Goal: Task Accomplishment & Management: Complete application form

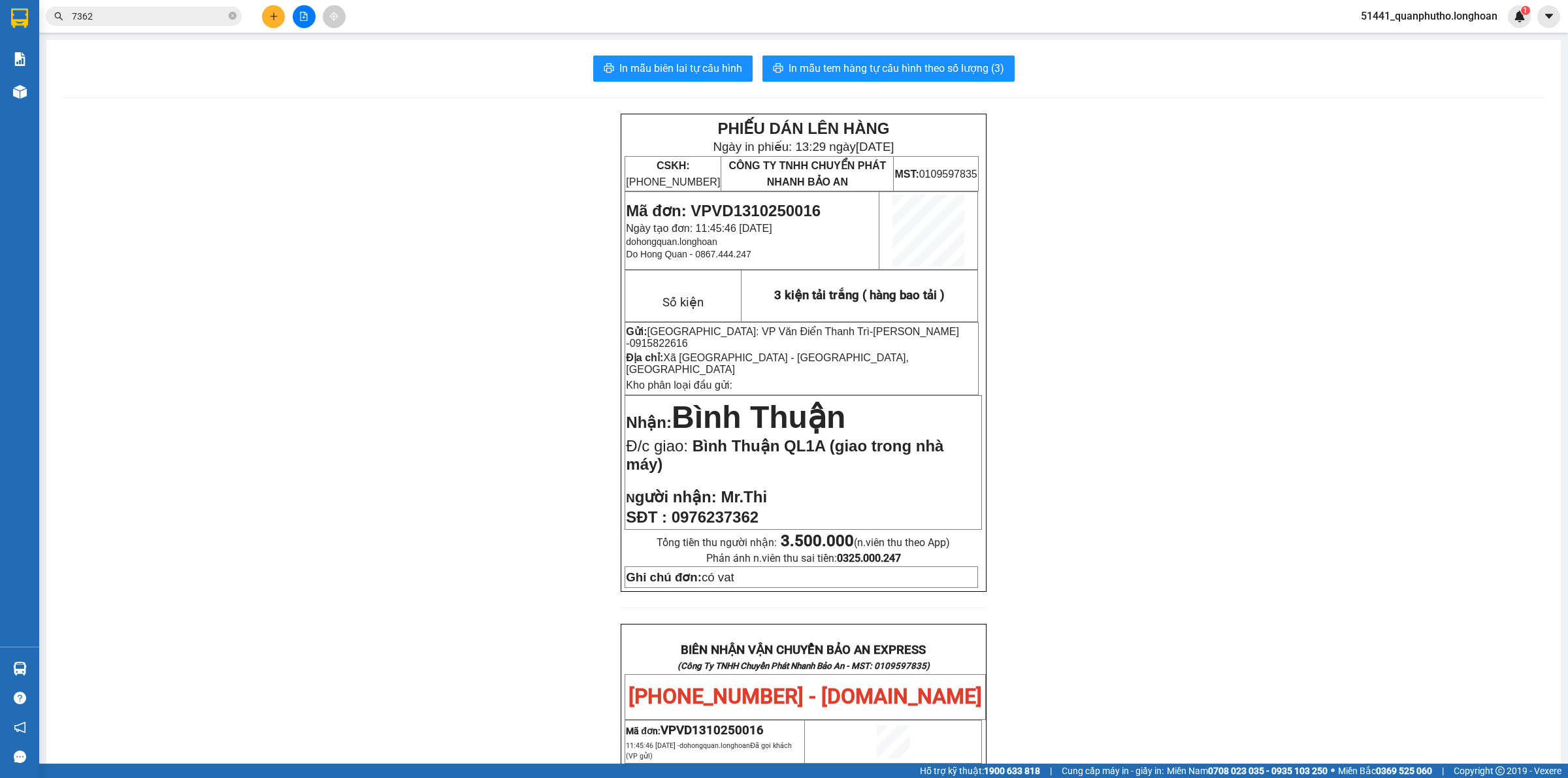
click at [201, 21] on input "7362" at bounding box center [149, 16] width 154 height 14
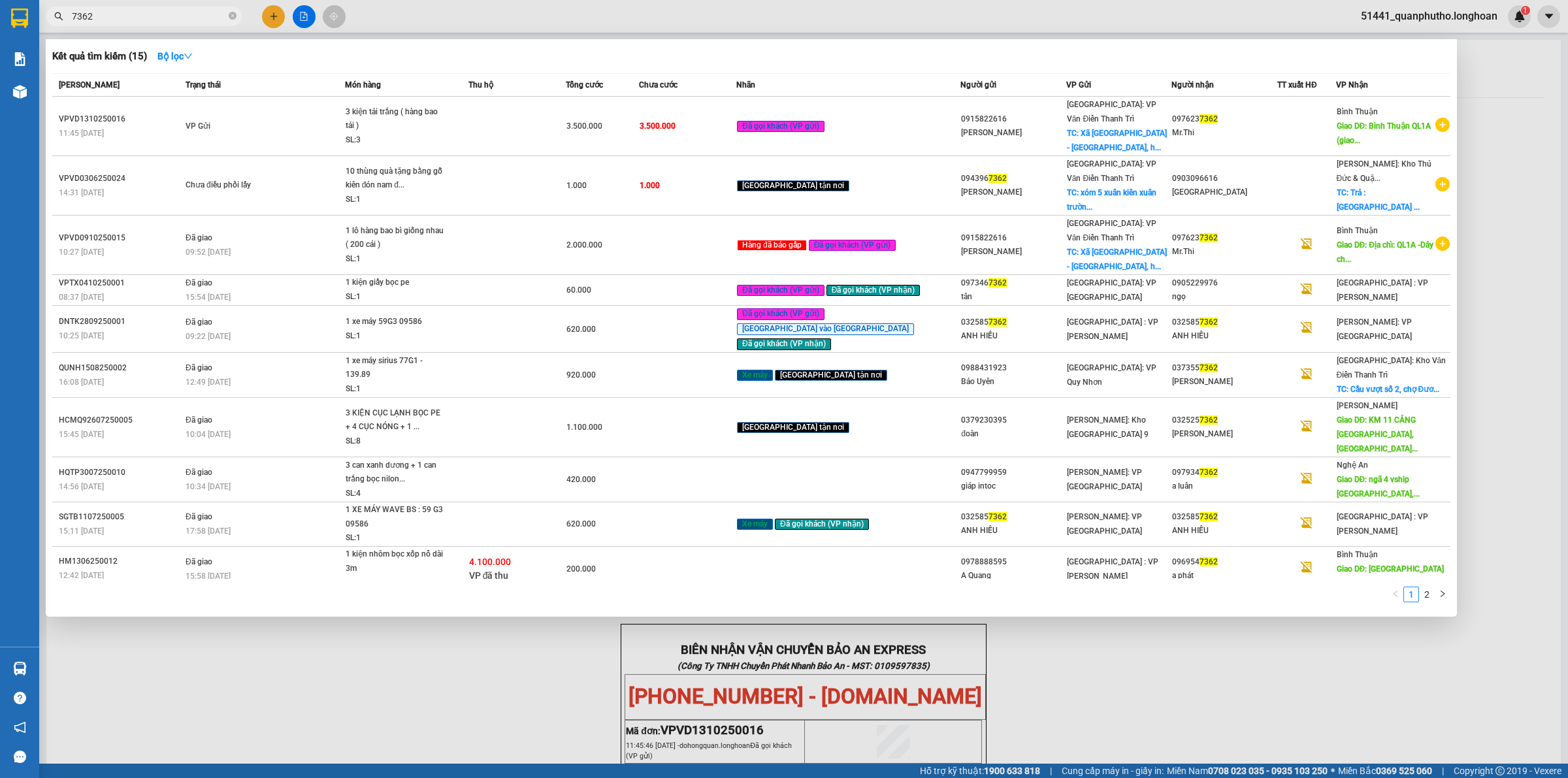
click at [201, 21] on input "7362" at bounding box center [149, 16] width 154 height 14
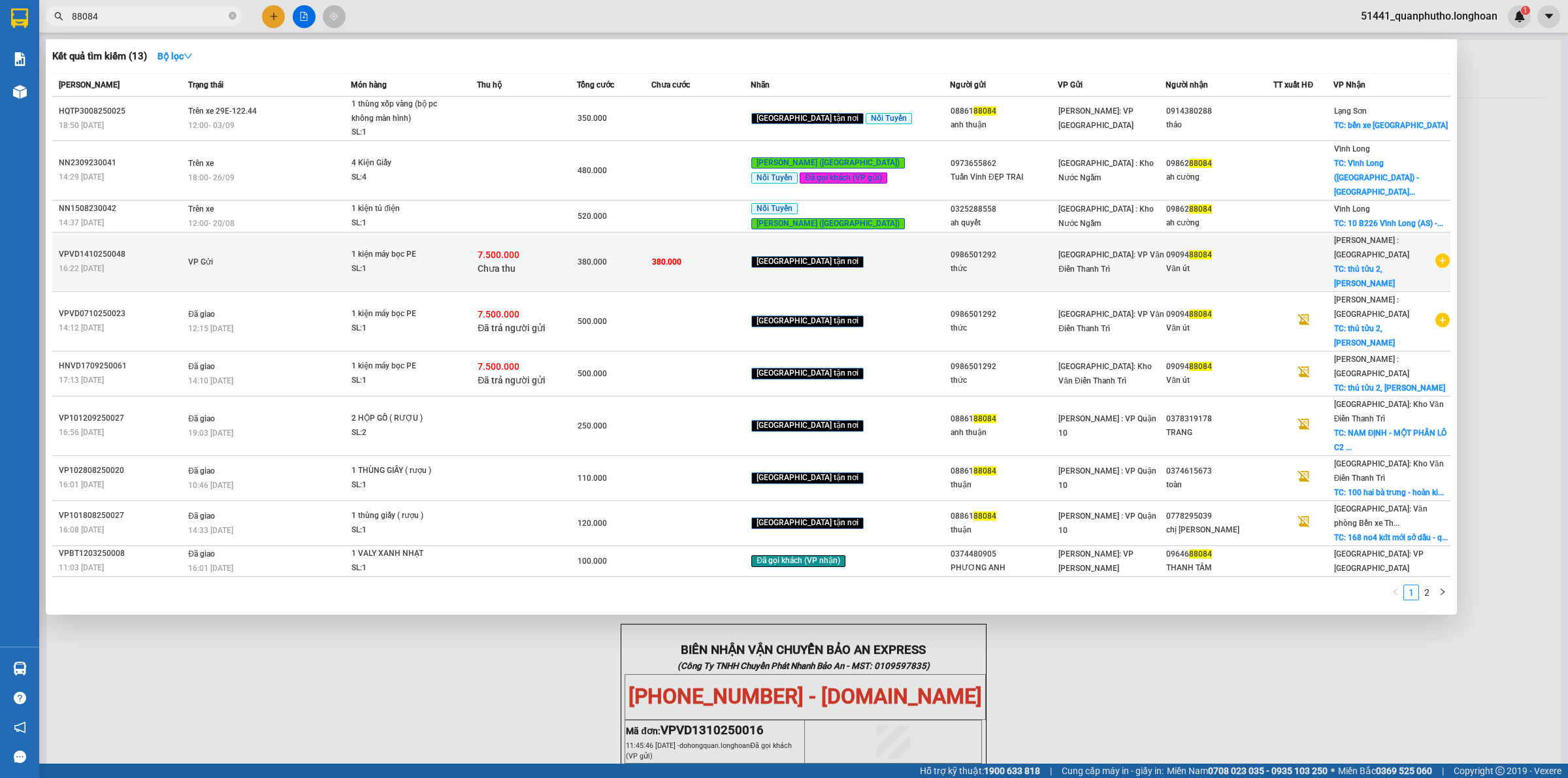
type input "88084"
click at [519, 249] on span "7.500.000" at bounding box center [498, 255] width 42 height 11
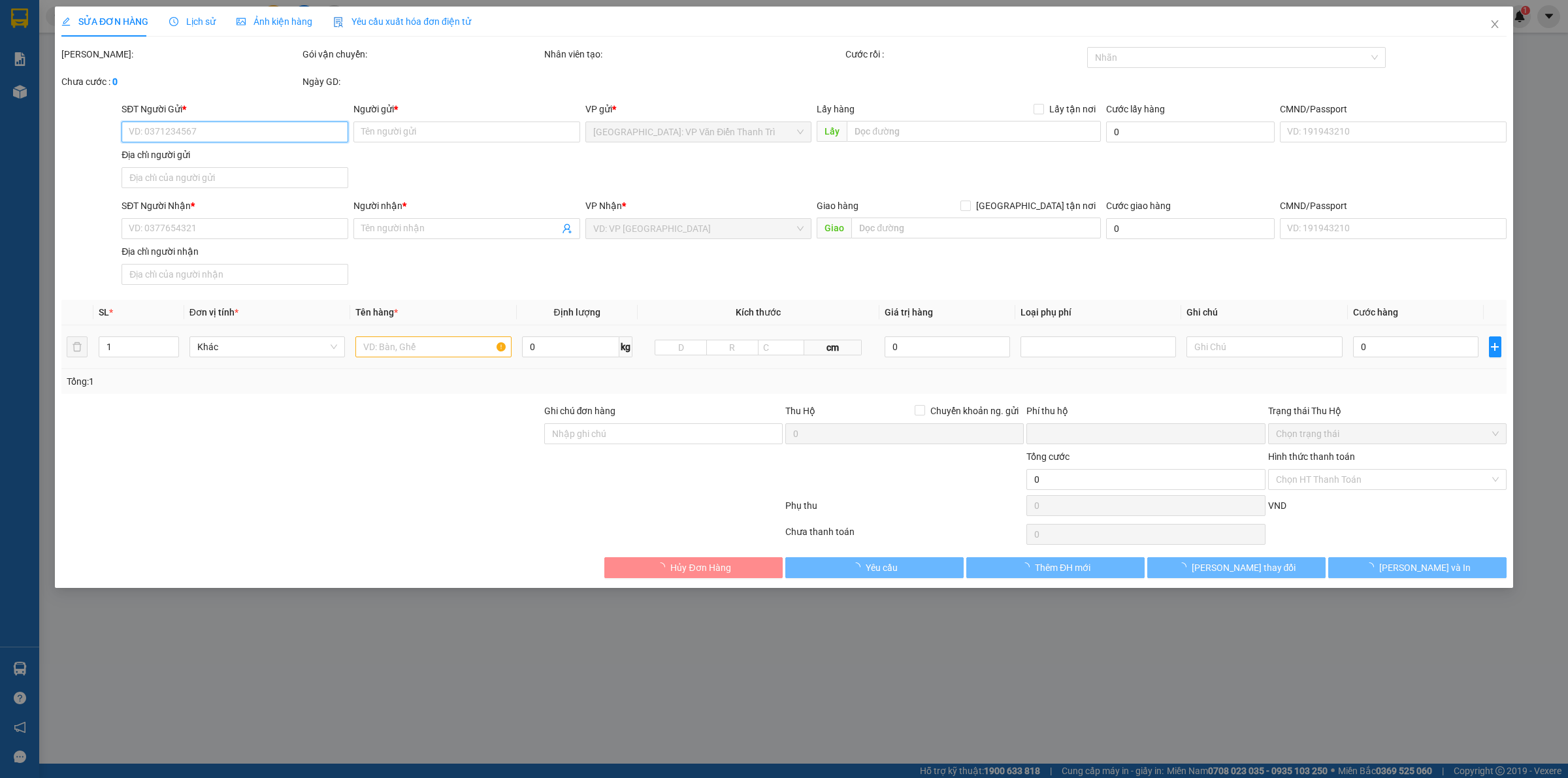
type input "0986501292"
type input "thức"
type input "0909488084"
type input "Văn út"
checkbox input "true"
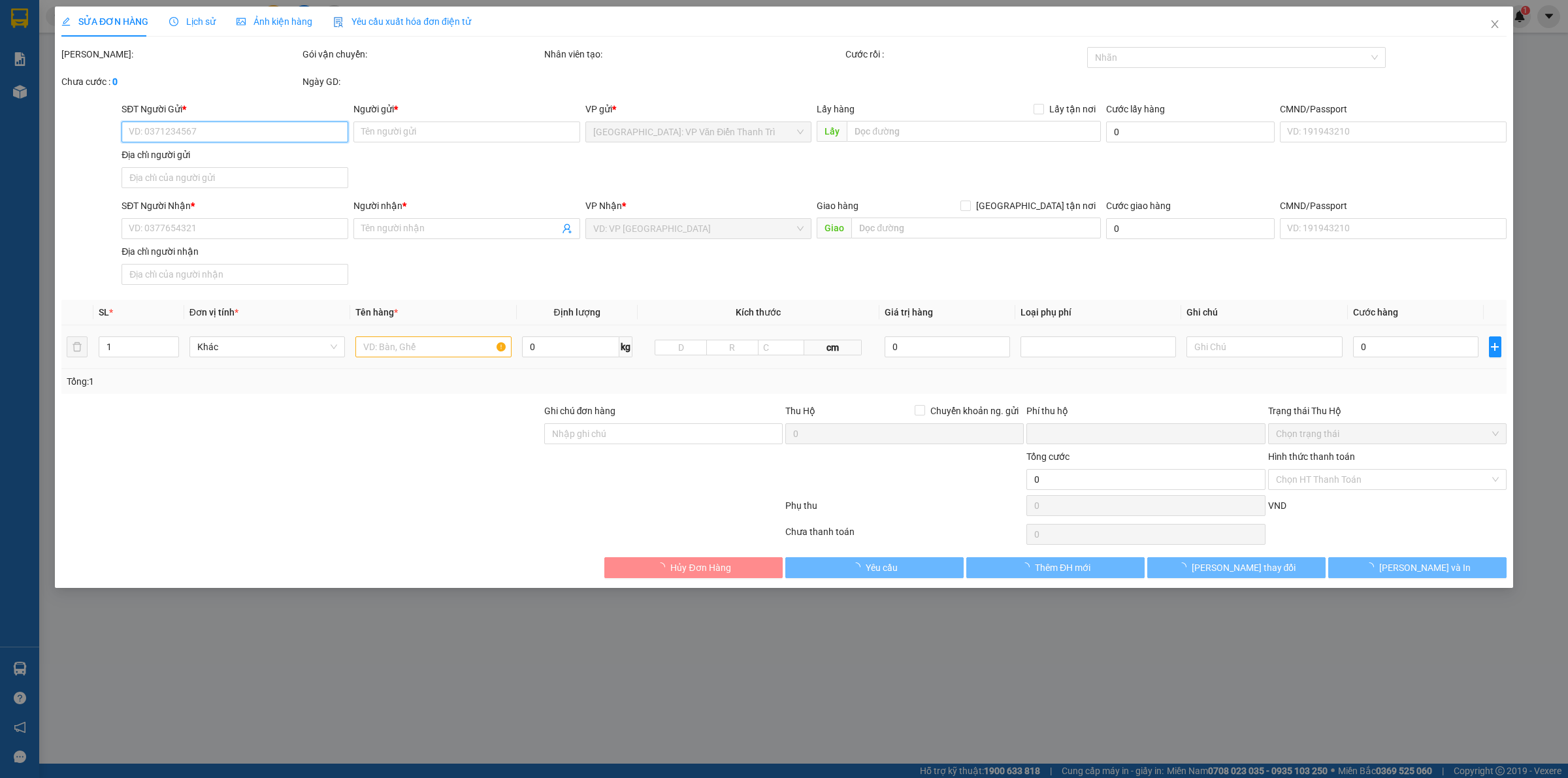
type input "thủ tửu 2, [PERSON_NAME], [PERSON_NAME], [GEOGRAPHIC_DATA], [GEOGRAPHIC_DATA]"
type input "380.000"
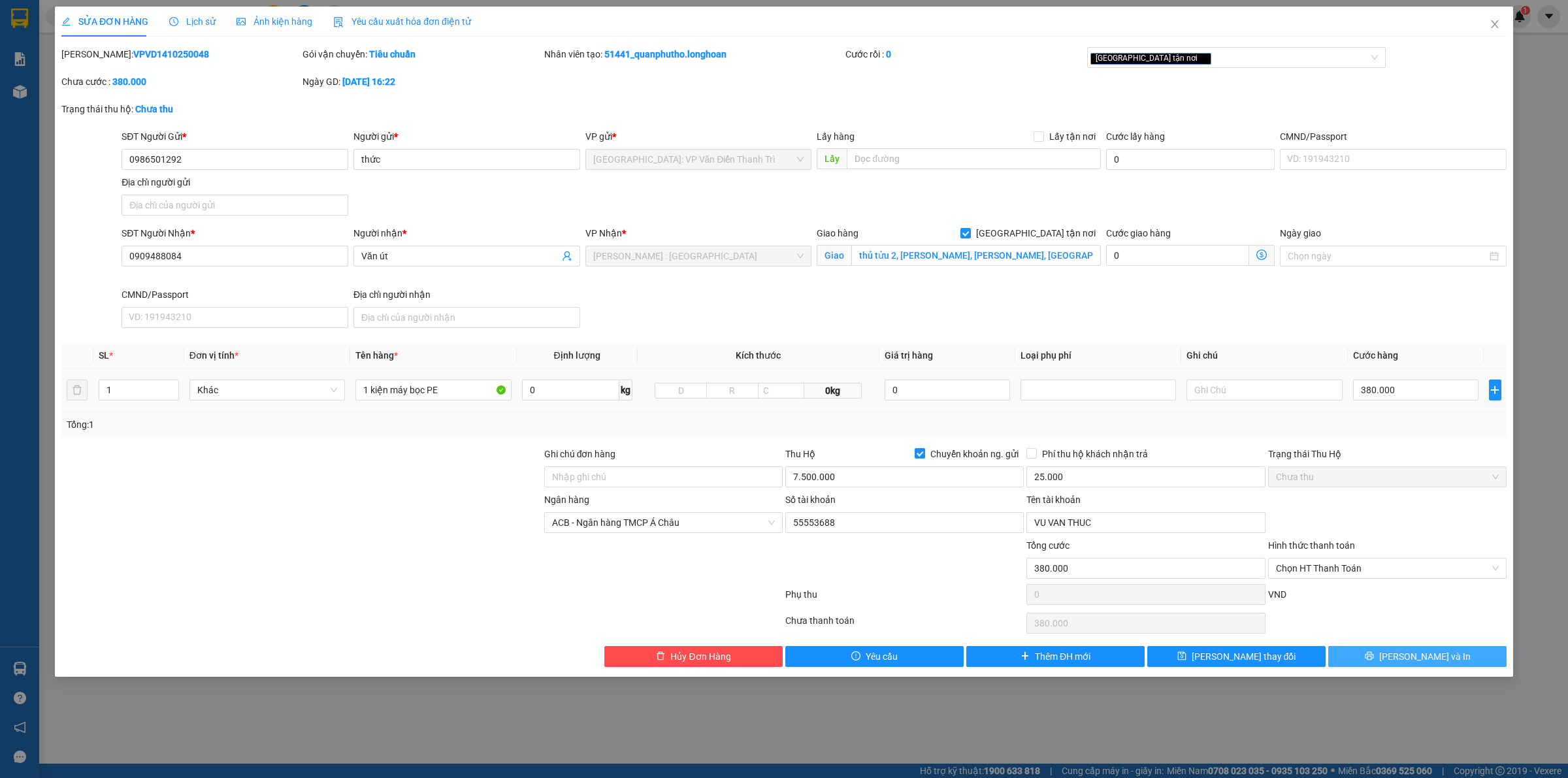
click at [1374, 662] on span "printer" at bounding box center [1369, 657] width 9 height 11
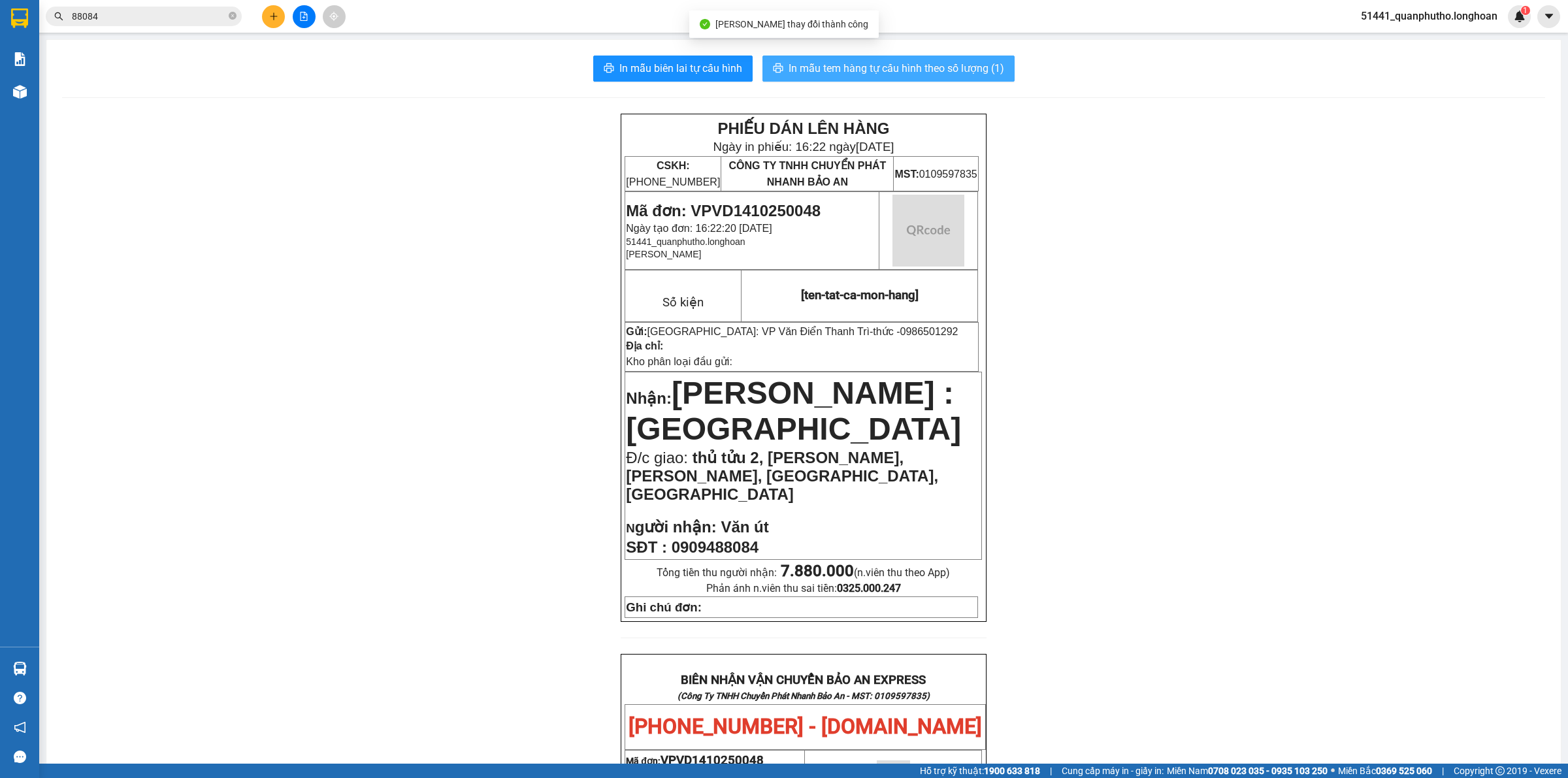
click at [864, 72] on span "In mẫu tem hàng tự cấu hình theo số lượng (1)" at bounding box center [896, 68] width 215 height 16
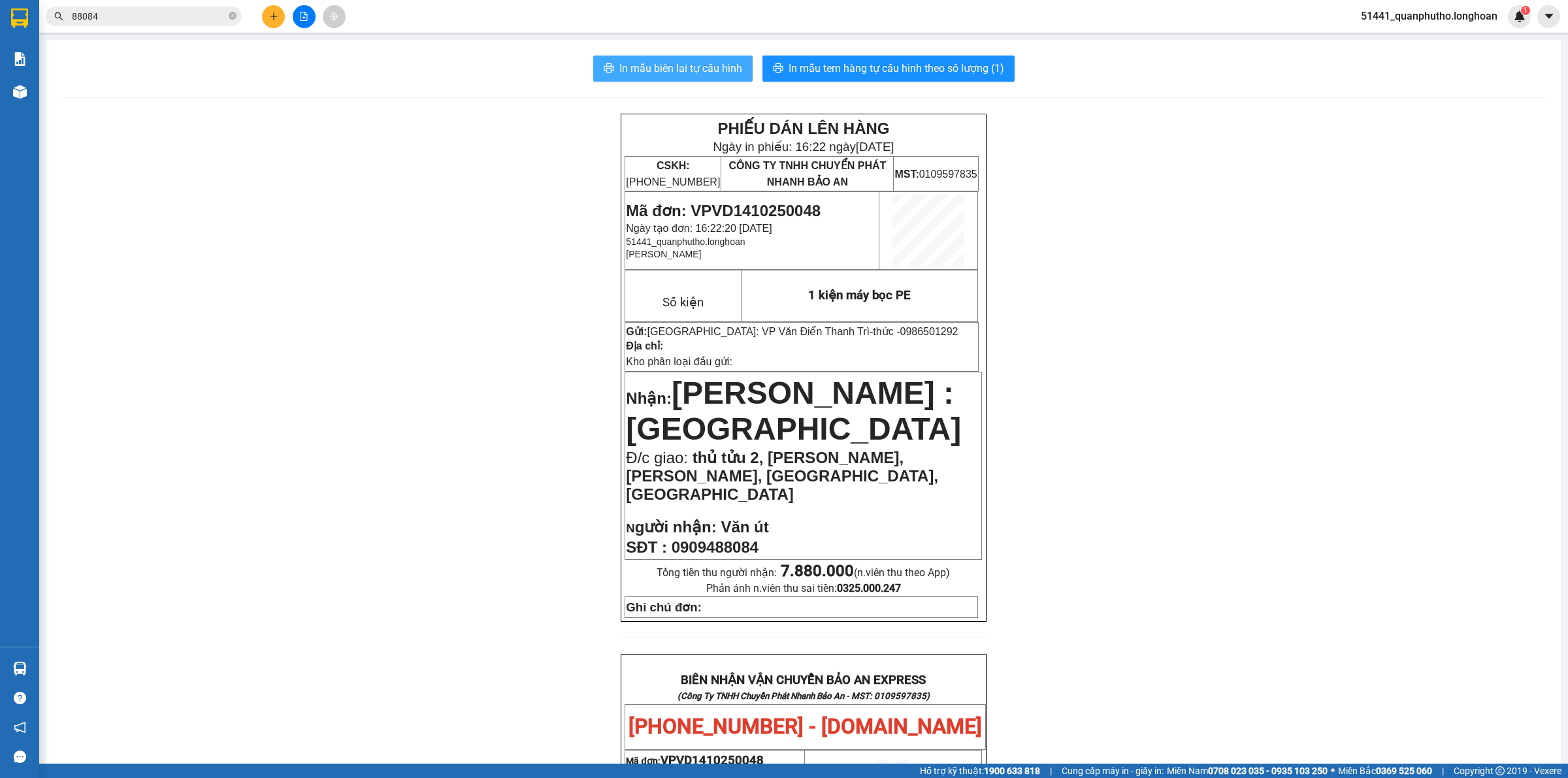
click at [697, 67] on span "In mẫu biên lai tự cấu hình" at bounding box center [680, 68] width 123 height 16
click at [211, 14] on input "88084" at bounding box center [149, 16] width 154 height 14
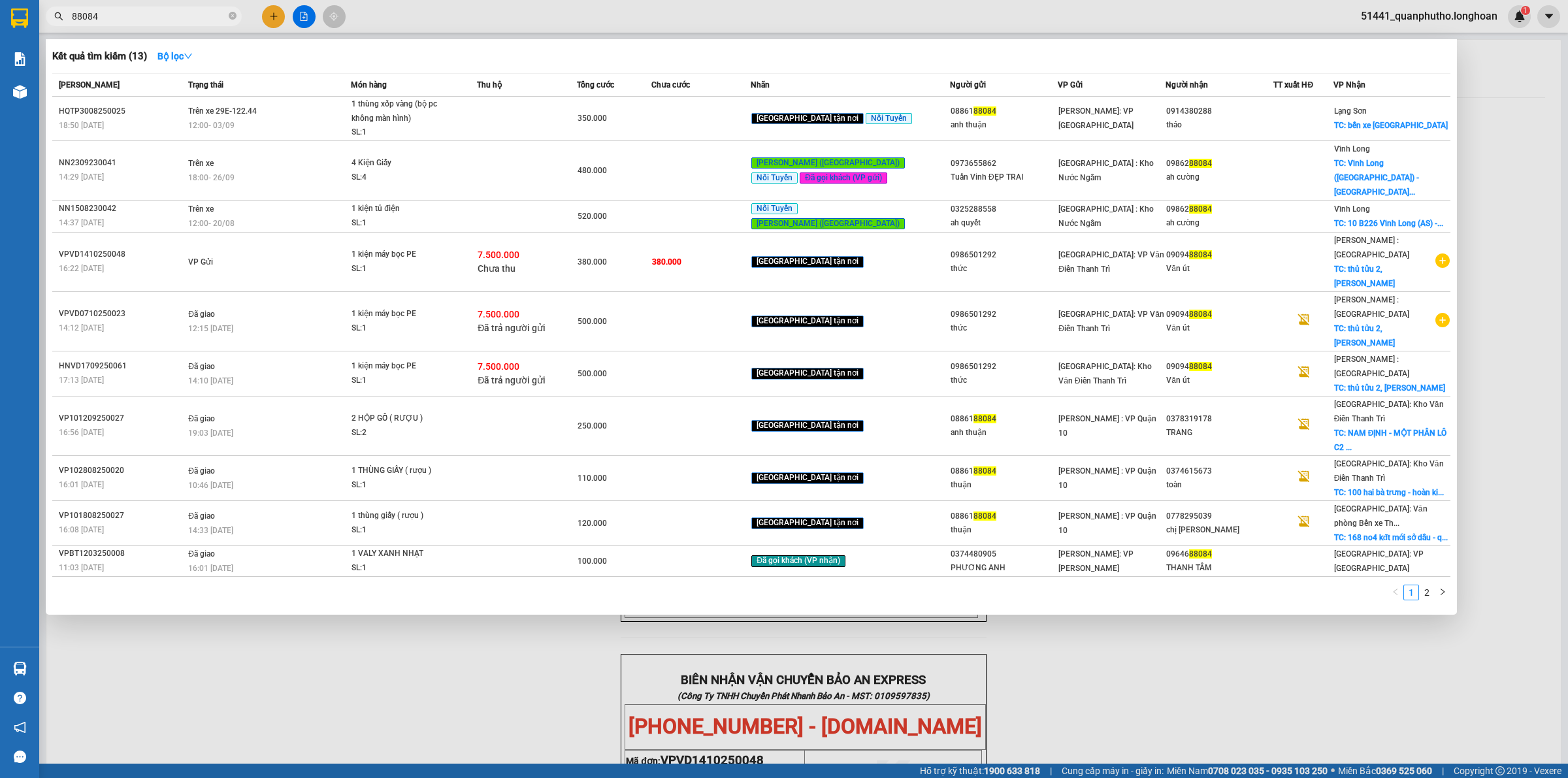
click at [211, 14] on input "88084" at bounding box center [149, 16] width 154 height 14
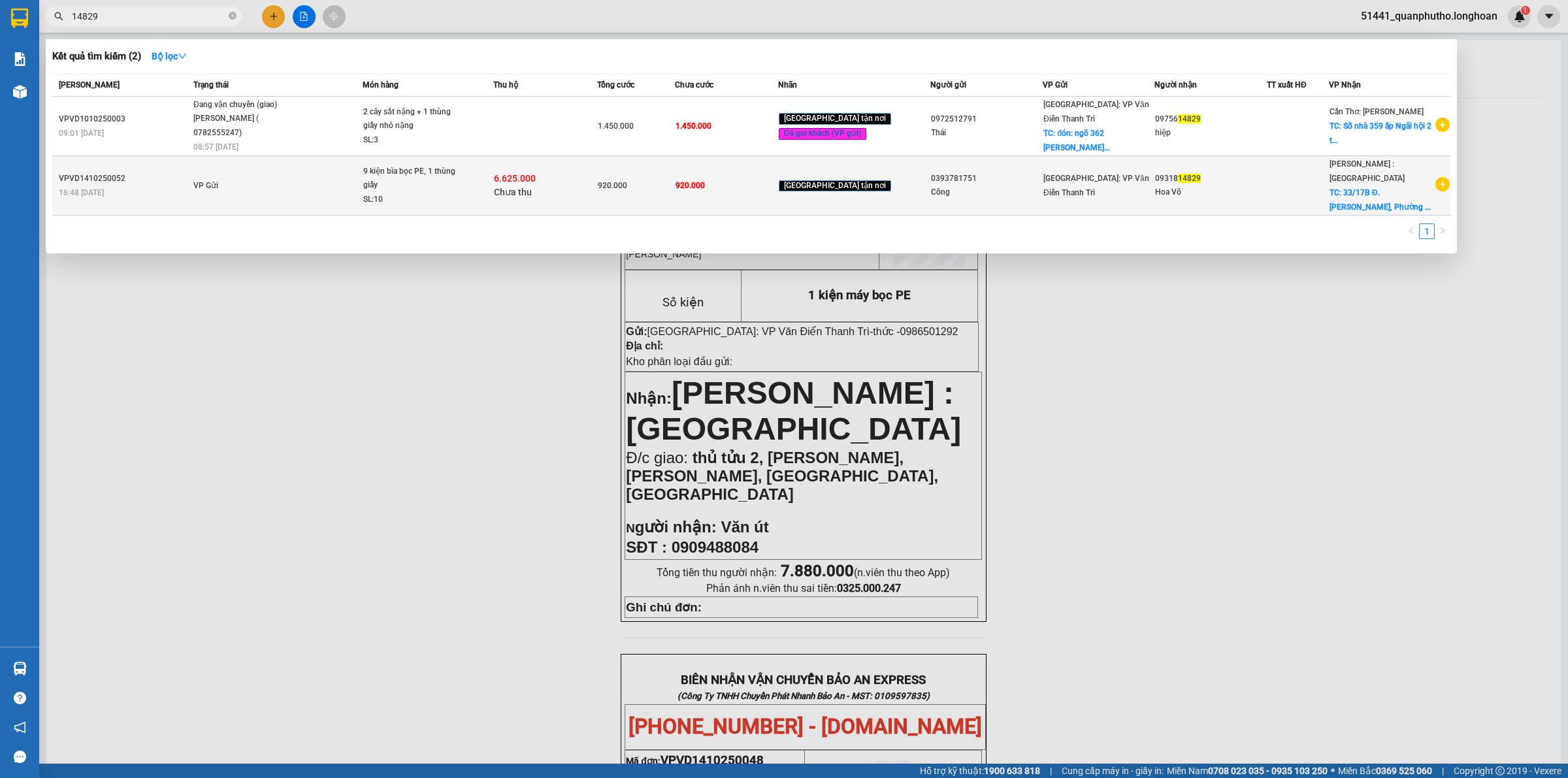
type input "14829"
click at [510, 173] on span "6.625.000" at bounding box center [514, 178] width 42 height 11
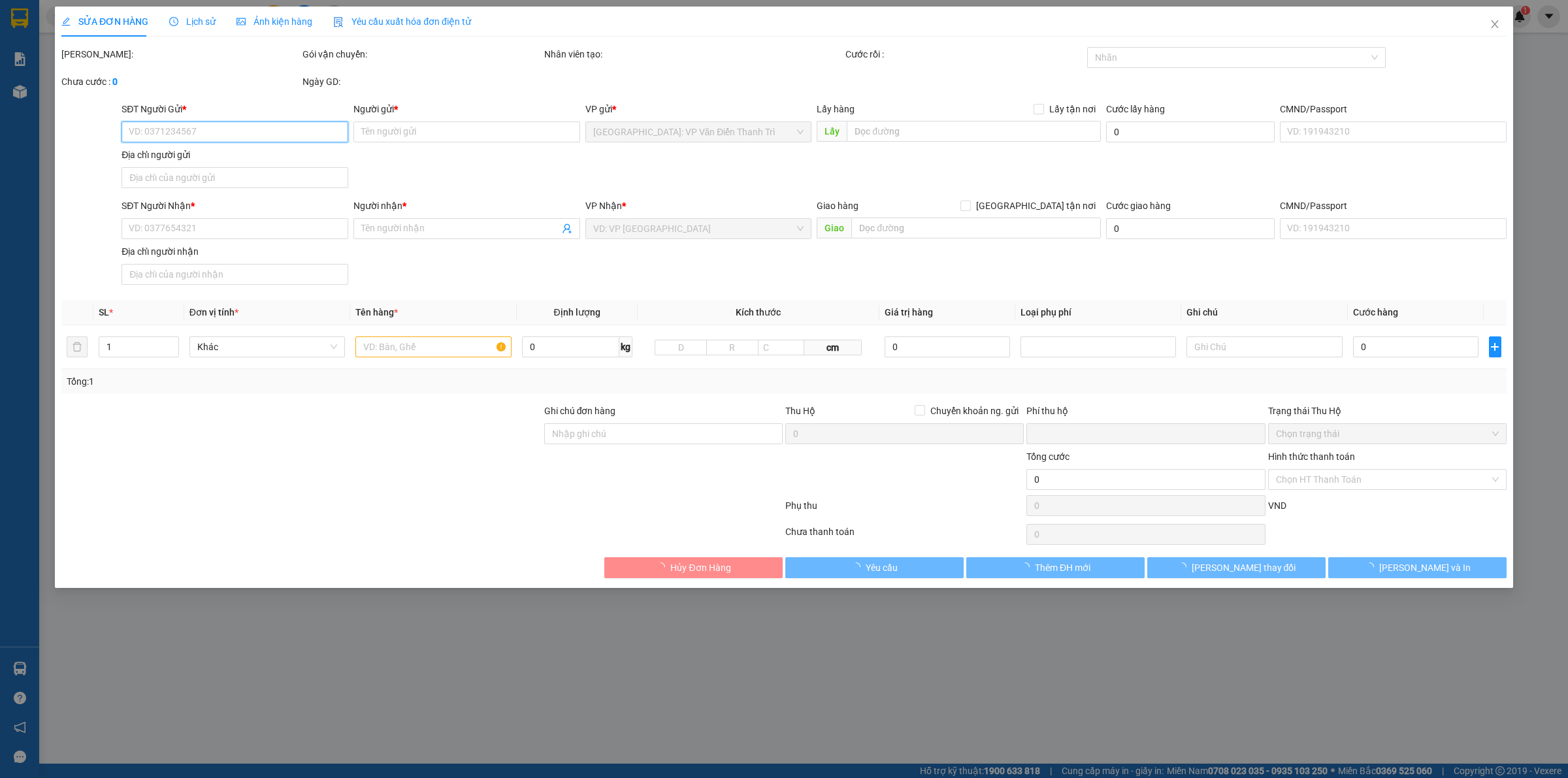
type input "0393781751"
type input "Công"
type input "0931814829"
type input "Hoa Võ"
checkbox input "true"
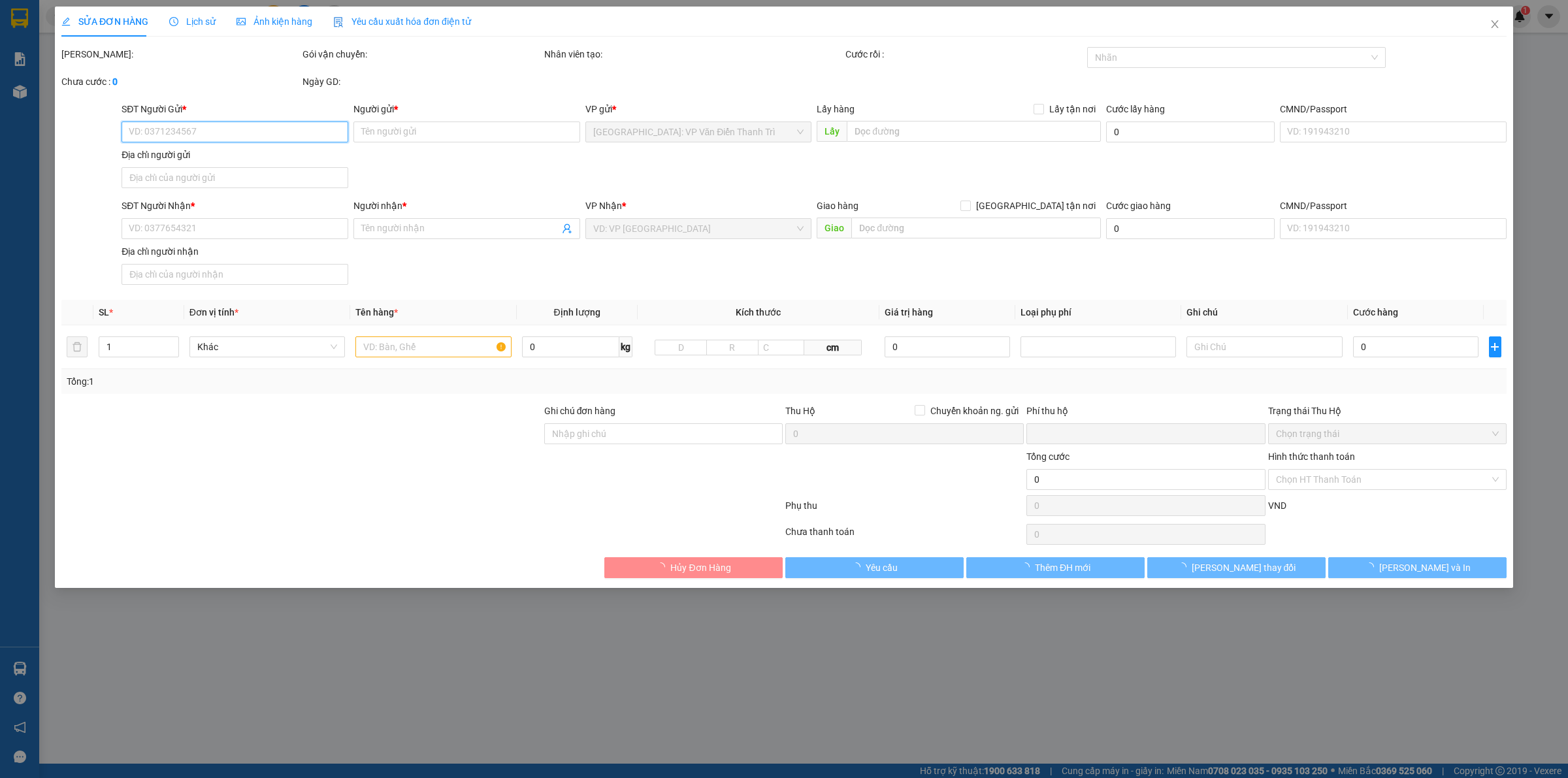
type input "33/17B Đ. [PERSON_NAME], [GEOGRAPHIC_DATA], [GEOGRAPHIC_DATA], [GEOGRAPHIC_DATA]"
type input "920.000"
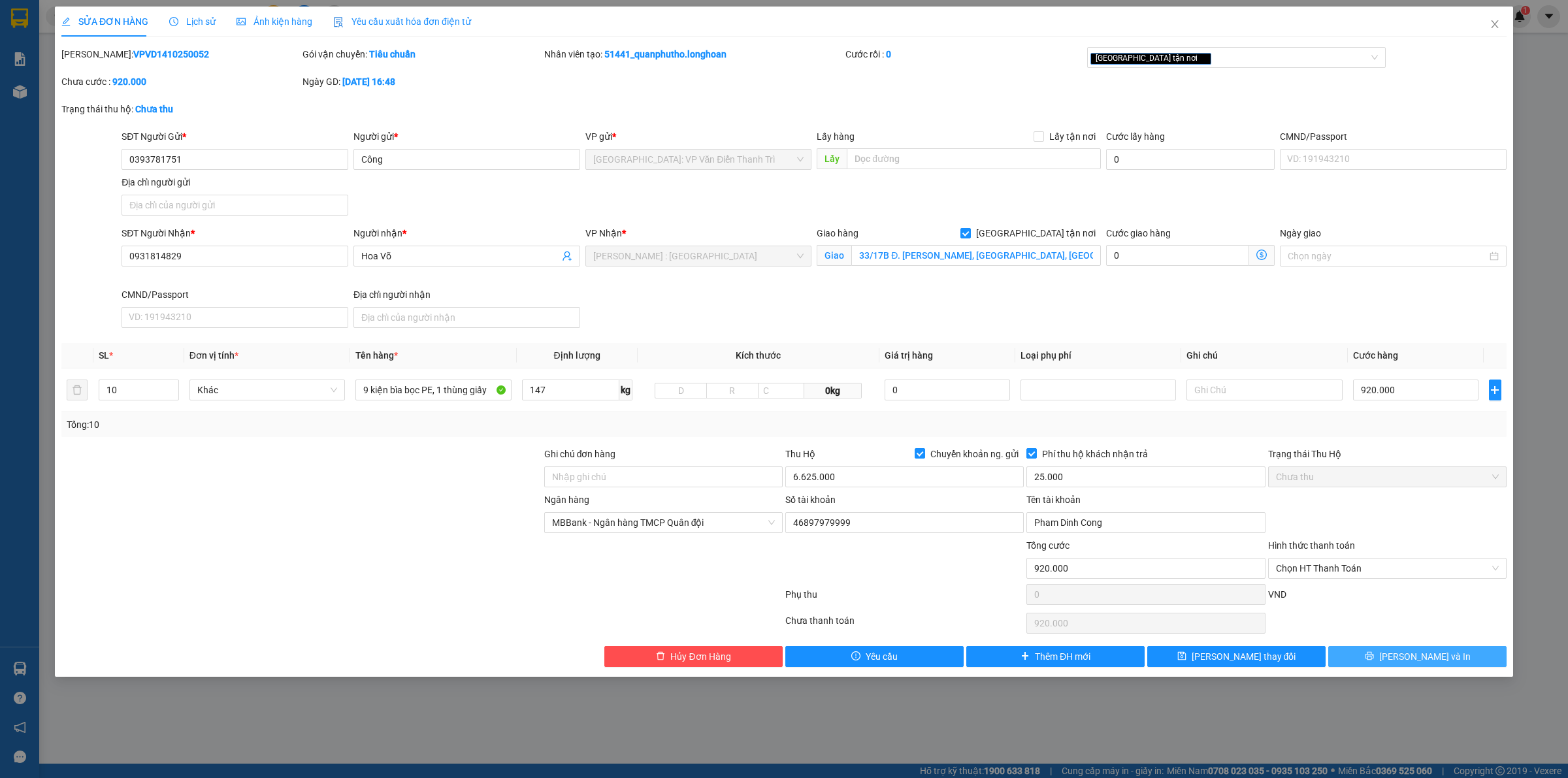
click at [1374, 661] on icon "printer" at bounding box center [1369, 656] width 9 height 9
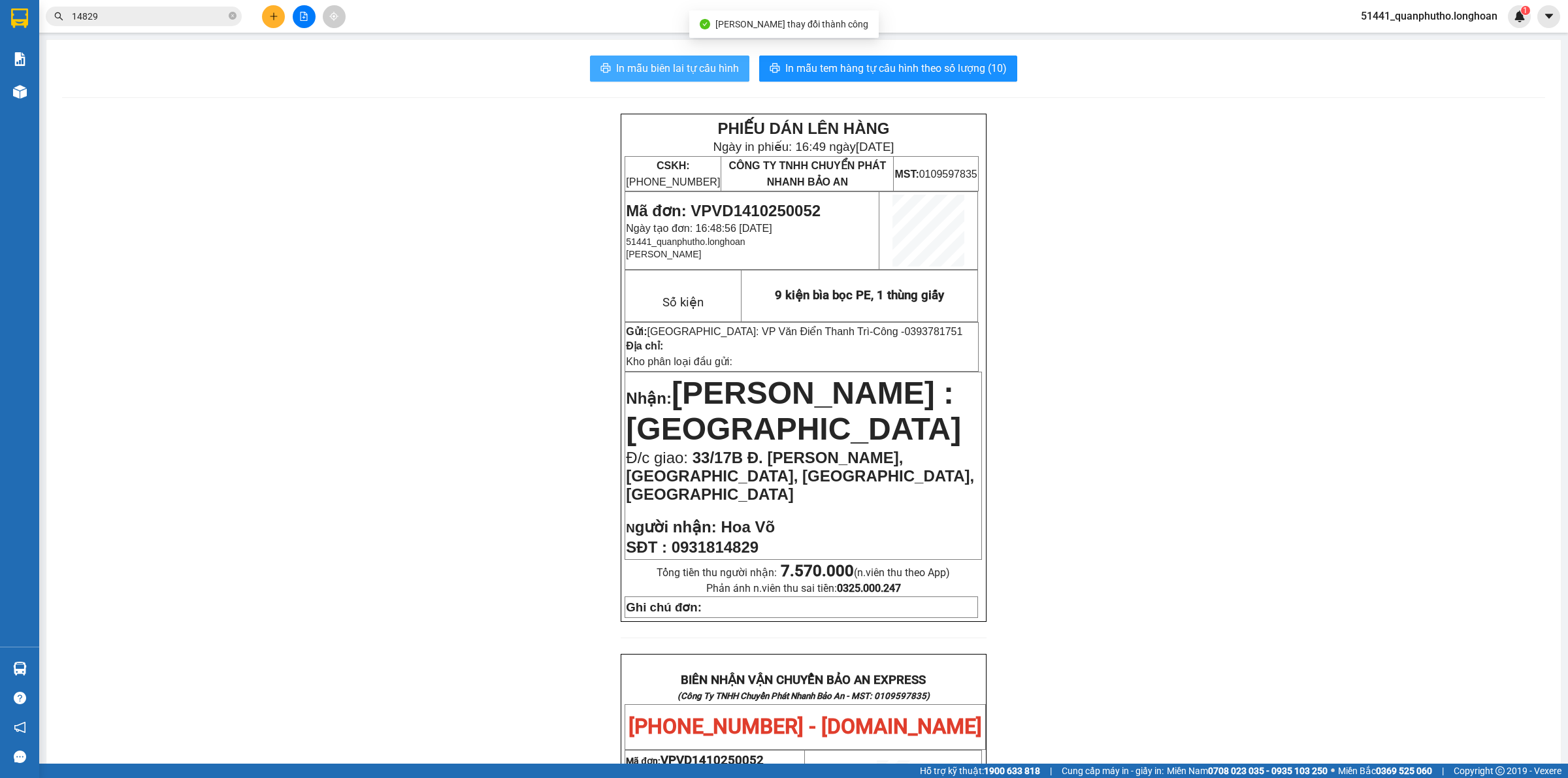
click at [703, 60] on button "In mẫu biên lai tự cấu hình" at bounding box center [670, 68] width 160 height 26
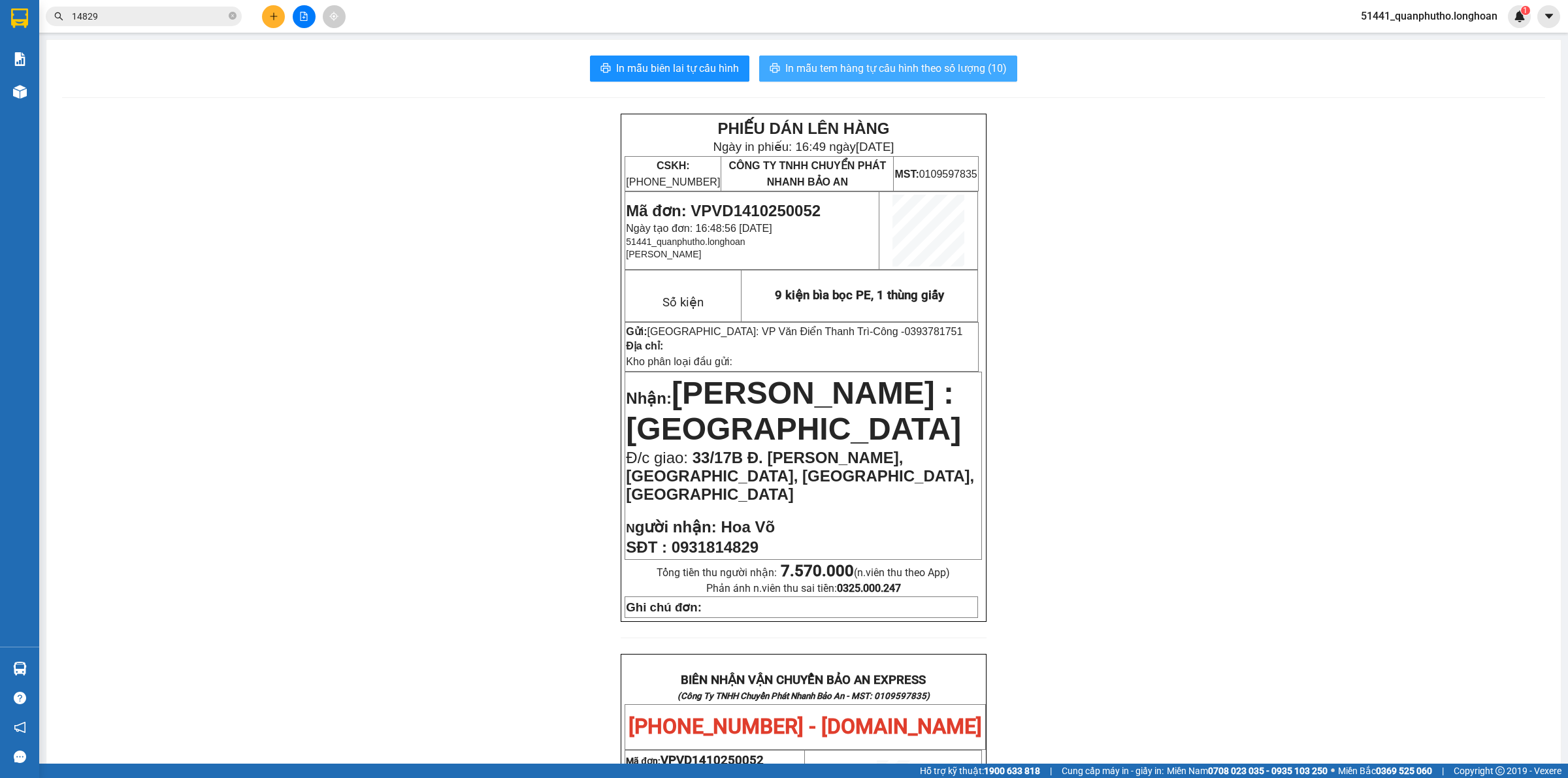
click at [899, 68] on span "In mẫu tem hàng tự cấu hình theo số lượng (10)" at bounding box center [896, 68] width 221 height 16
